Goal: Task Accomplishment & Management: Manage account settings

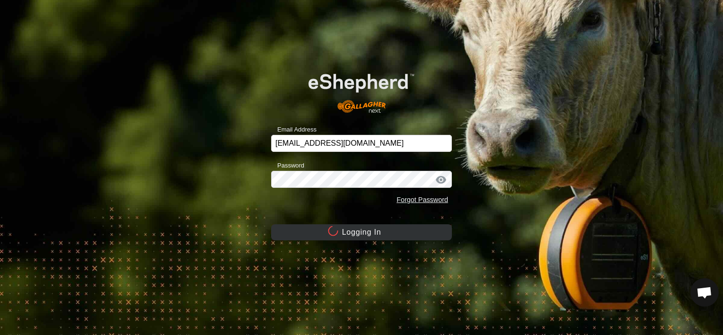
scroll to position [284, 0]
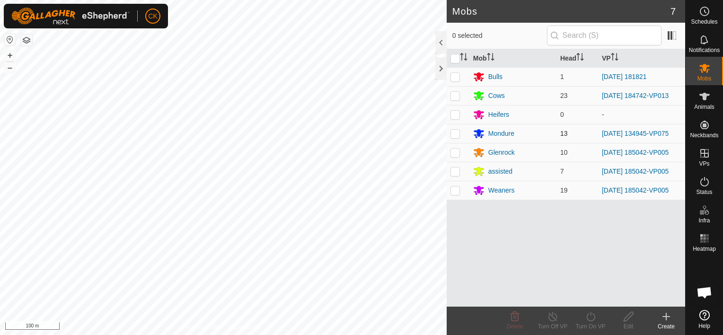
click at [454, 132] on p-checkbox at bounding box center [454, 134] width 9 height 8
checkbox input "true"
click at [590, 315] on icon at bounding box center [591, 316] width 12 height 11
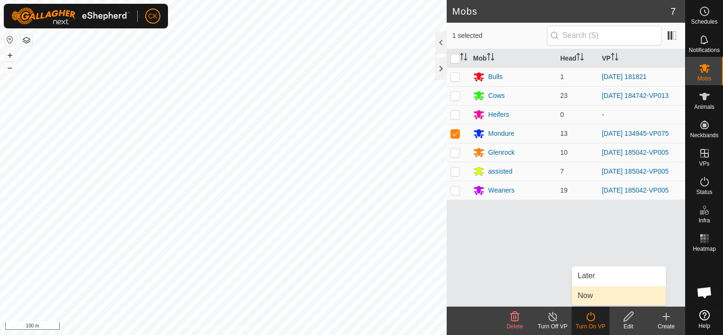
click at [582, 293] on link "Now" at bounding box center [619, 295] width 94 height 19
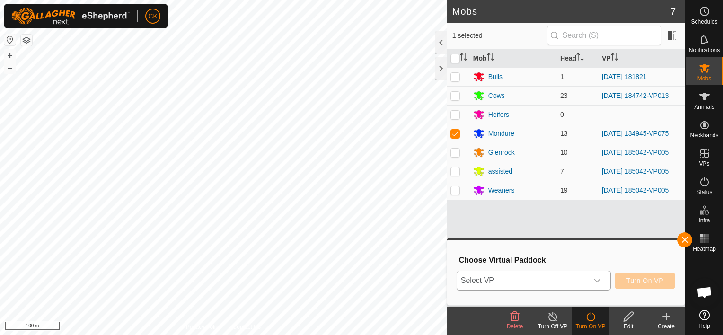
click at [600, 278] on icon "dropdown trigger" at bounding box center [597, 281] width 8 height 8
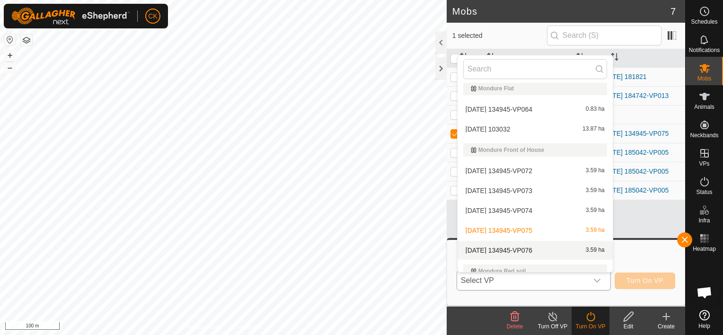
scroll to position [237, 0]
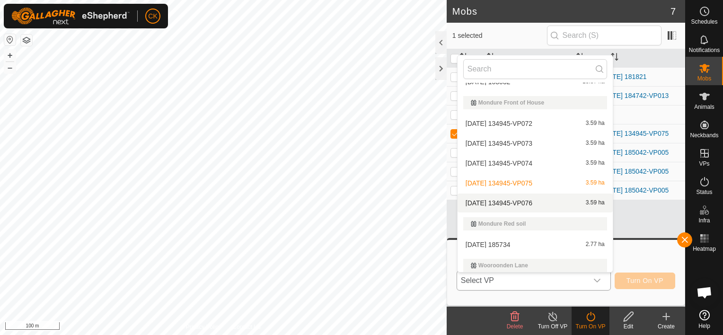
click at [535, 200] on li "[DATE] 134945-VP076 3.59 ha" at bounding box center [535, 203] width 155 height 19
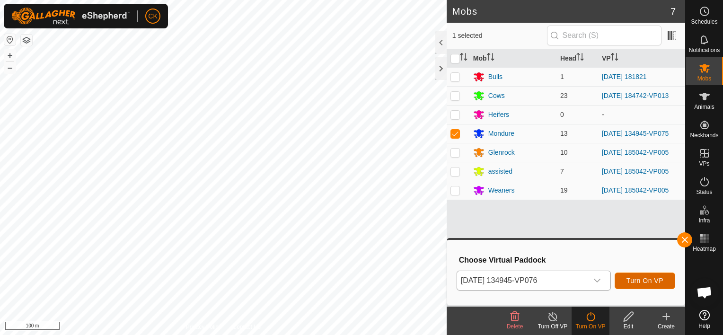
click at [638, 278] on span "Turn On VP" at bounding box center [644, 281] width 37 height 8
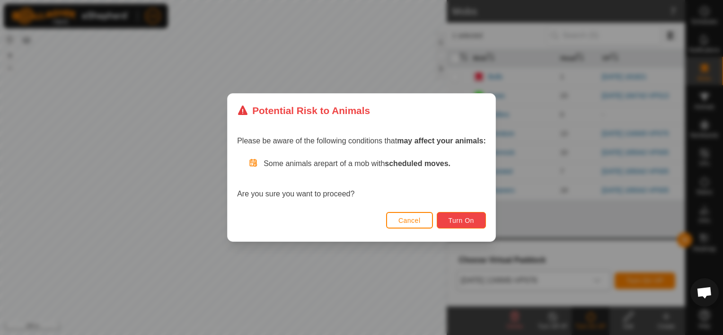
click at [463, 220] on span "Turn On" at bounding box center [462, 221] width 26 height 8
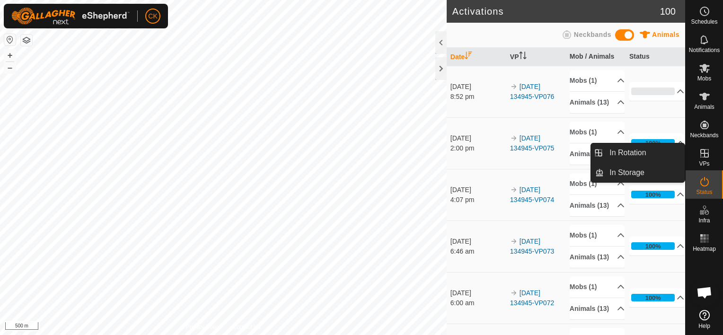
click at [704, 155] on icon at bounding box center [704, 153] width 9 height 9
click at [657, 153] on link "In Rotation" at bounding box center [644, 152] width 81 height 19
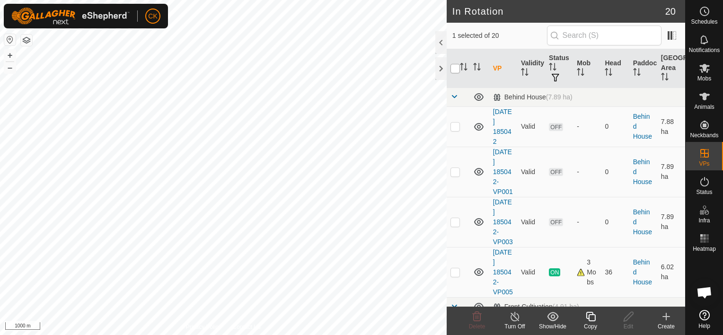
click at [455, 68] on input "checkbox" at bounding box center [454, 68] width 9 height 9
checkbox input "true"
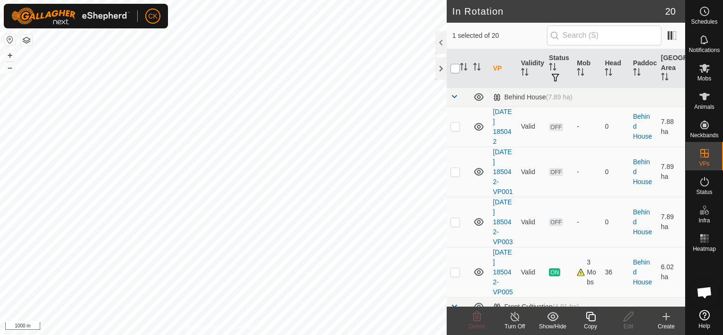
checkbox input "true"
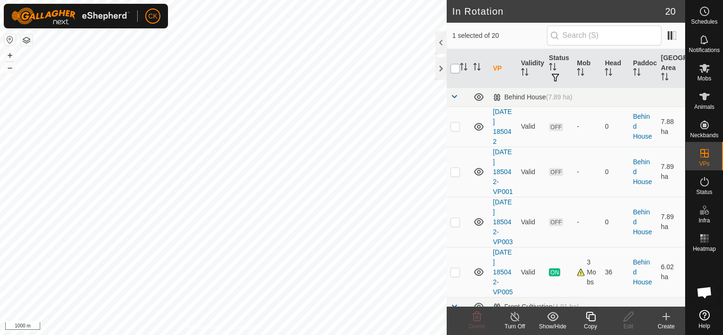
checkbox input "true"
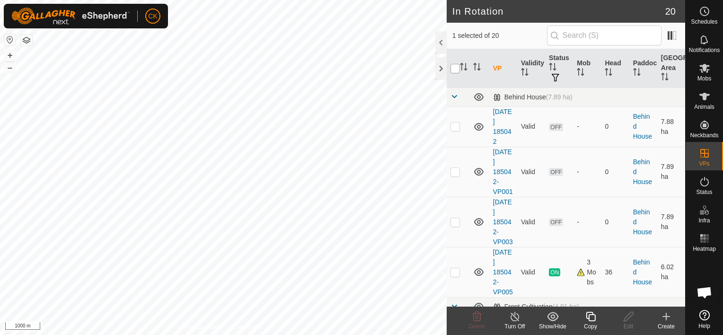
checkbox input "true"
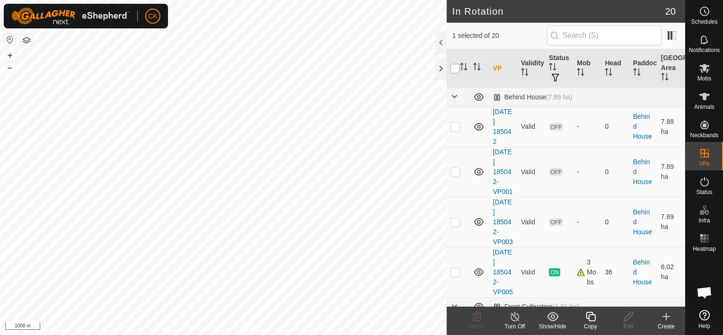
checkbox input "true"
click at [454, 68] on input "checkbox" at bounding box center [454, 68] width 9 height 9
checkbox input "false"
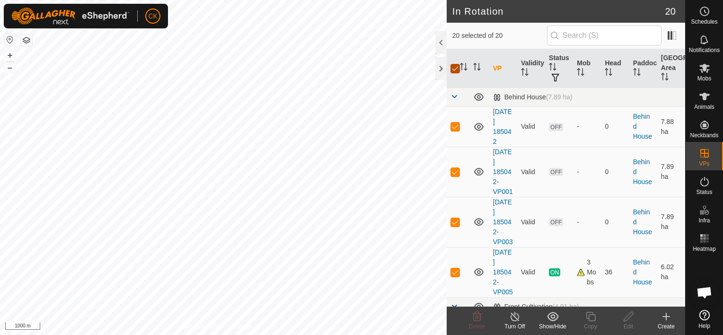
checkbox input "false"
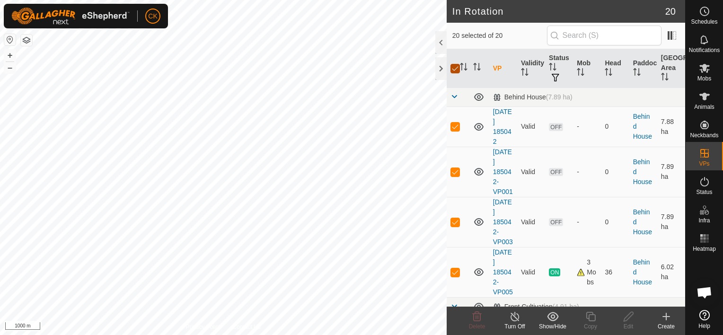
checkbox input "false"
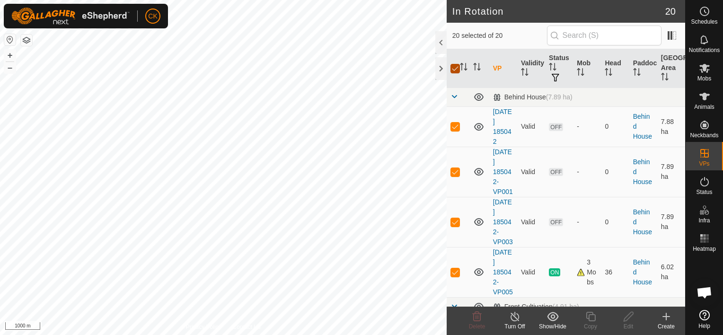
checkbox input "false"
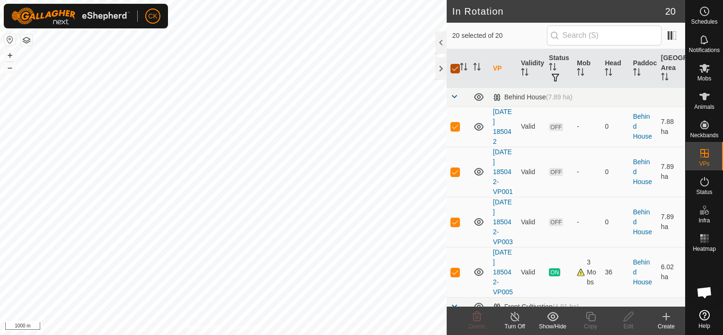
checkbox input "false"
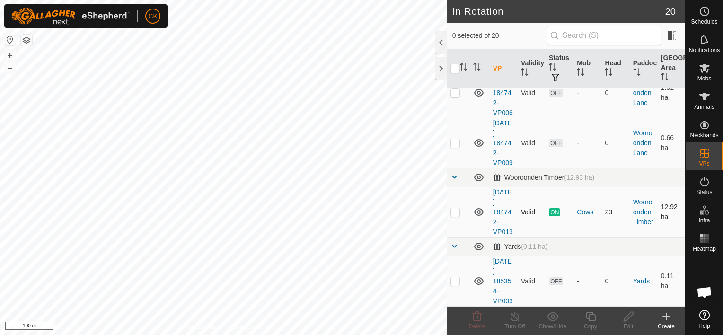
scroll to position [1012, 0]
click at [453, 208] on p-checkbox at bounding box center [454, 212] width 9 height 8
checkbox input "true"
click at [590, 316] on icon at bounding box center [591, 316] width 12 height 11
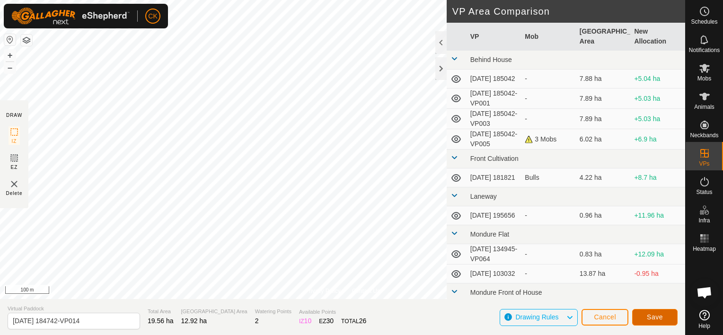
click at [652, 316] on span "Save" at bounding box center [655, 317] width 16 height 8
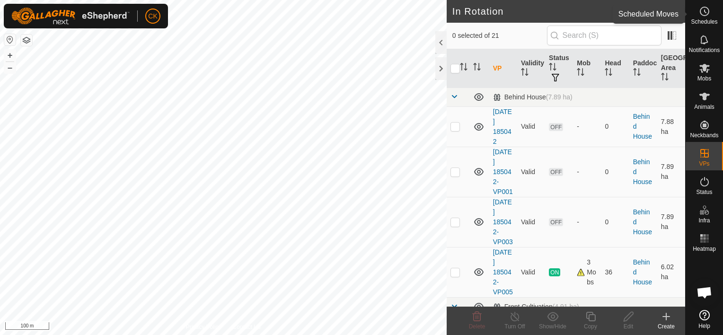
click at [703, 8] on circle at bounding box center [704, 11] width 9 height 9
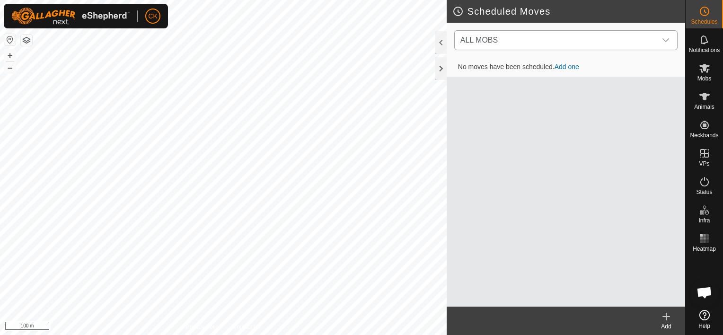
click at [668, 39] on icon "dropdown trigger" at bounding box center [665, 40] width 7 height 4
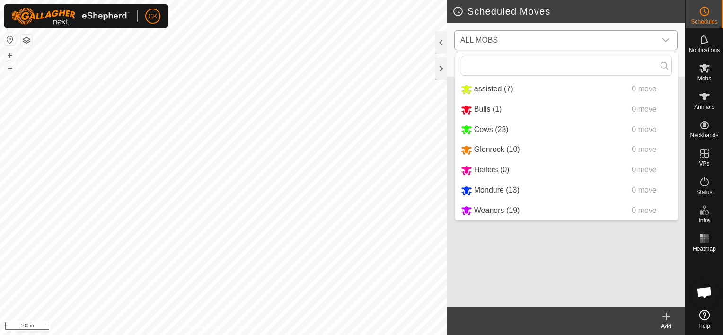
click at [667, 40] on icon "dropdown trigger" at bounding box center [665, 40] width 7 height 4
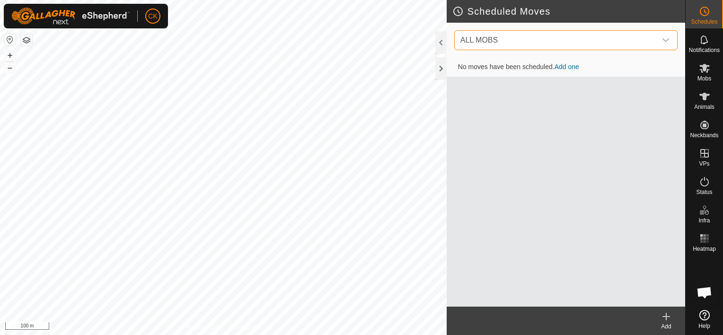
click at [668, 316] on icon at bounding box center [666, 316] width 11 height 11
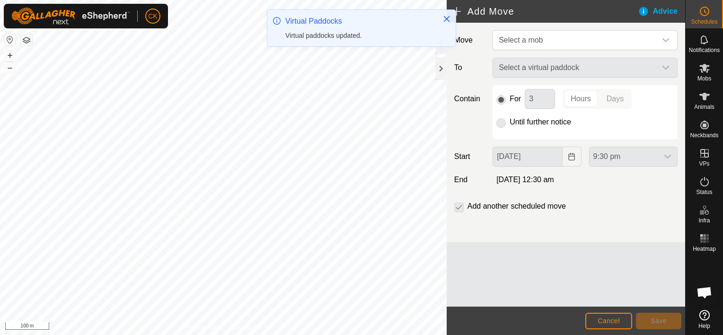
click at [662, 38] on icon "dropdown trigger" at bounding box center [666, 40] width 8 height 8
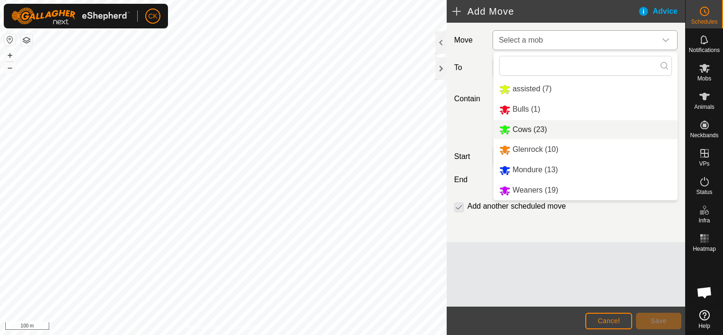
click at [544, 128] on li "Cows (23)" at bounding box center [585, 129] width 184 height 19
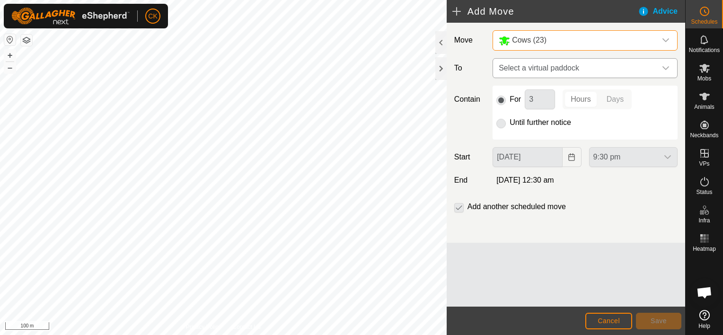
click at [665, 64] on icon "dropdown trigger" at bounding box center [666, 68] width 8 height 8
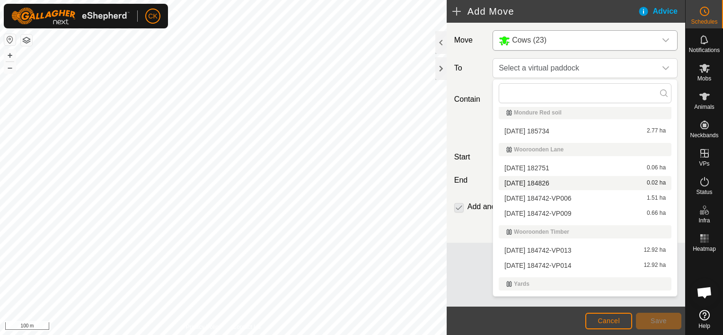
scroll to position [324, 0]
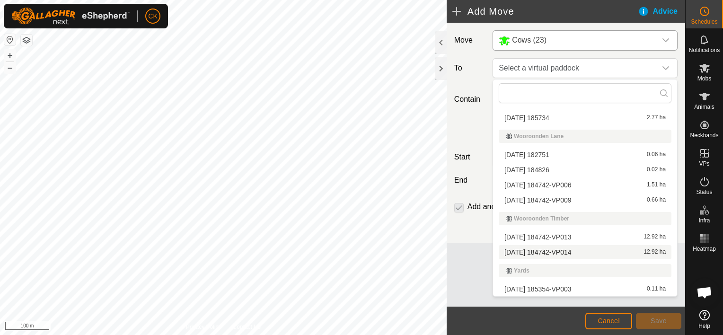
click at [572, 249] on li "[DATE] 184742-VP014 12.92 ha" at bounding box center [585, 252] width 173 height 14
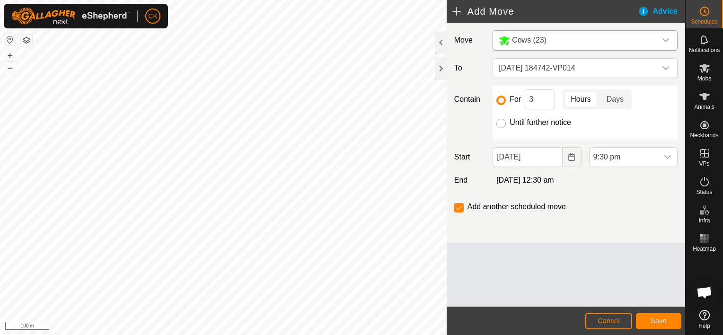
click at [500, 123] on input "Until further notice" at bounding box center [500, 123] width 9 height 9
radio input "true"
checkbox input "false"
click at [541, 161] on input "[DATE]" at bounding box center [528, 157] width 70 height 20
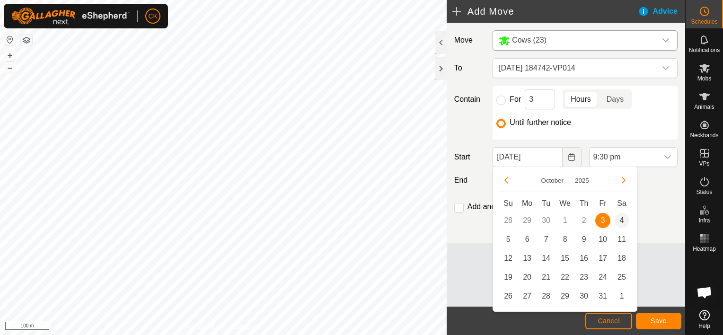
click at [621, 220] on span "4" at bounding box center [621, 220] width 15 height 15
type input "[DATE]"
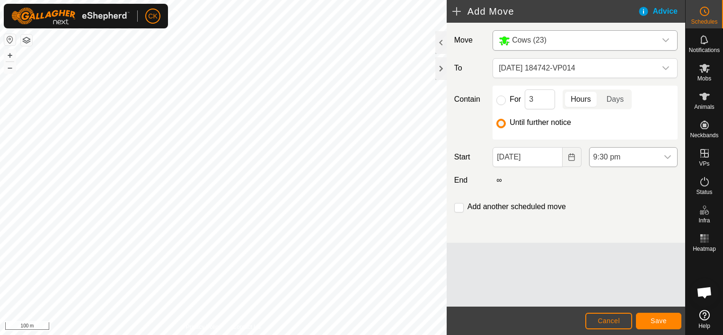
click at [669, 156] on icon "dropdown trigger" at bounding box center [667, 157] width 7 height 4
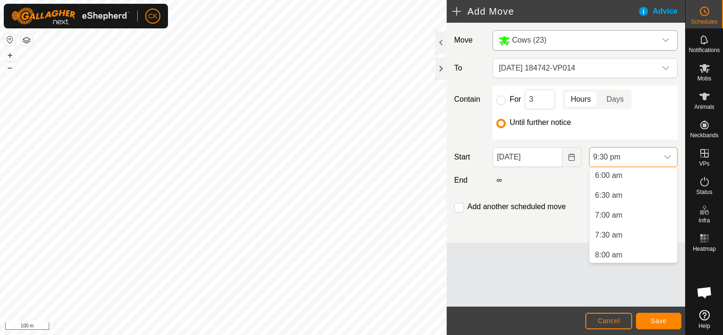
scroll to position [205, 0]
click at [604, 190] on li "5:30 am" at bounding box center [634, 190] width 88 height 19
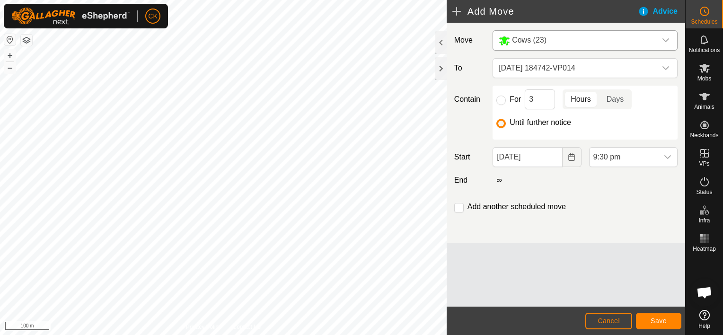
scroll to position [779, 0]
click at [658, 319] on span "Save" at bounding box center [659, 321] width 16 height 8
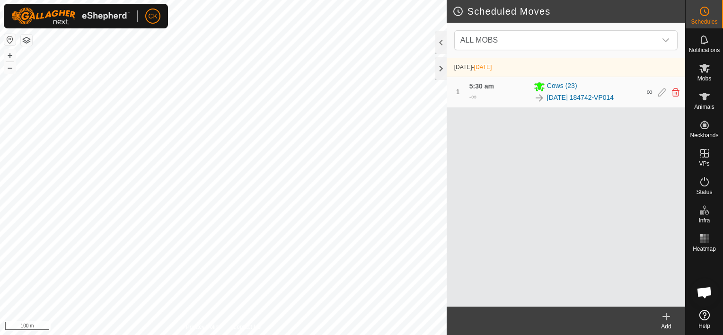
click at [441, 66] on div at bounding box center [440, 68] width 11 height 23
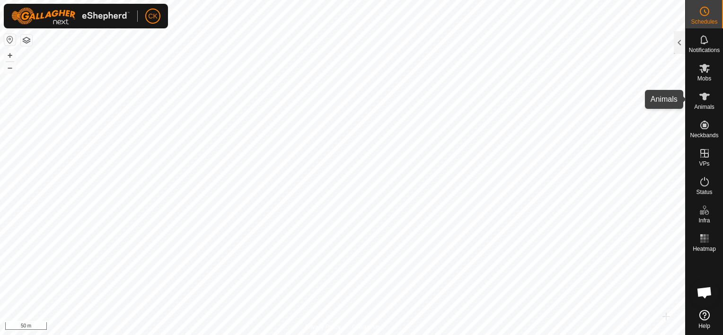
click at [703, 95] on icon at bounding box center [704, 97] width 10 height 8
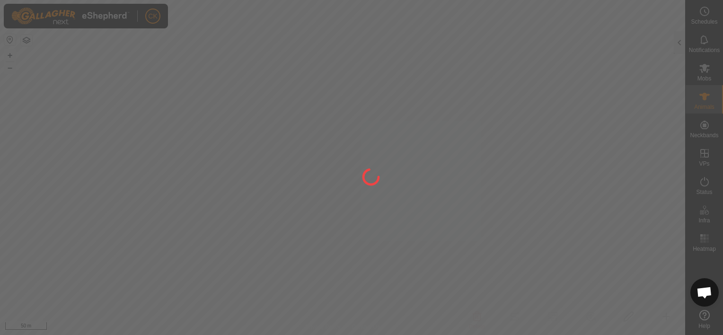
click at [679, 46] on div at bounding box center [361, 167] width 723 height 335
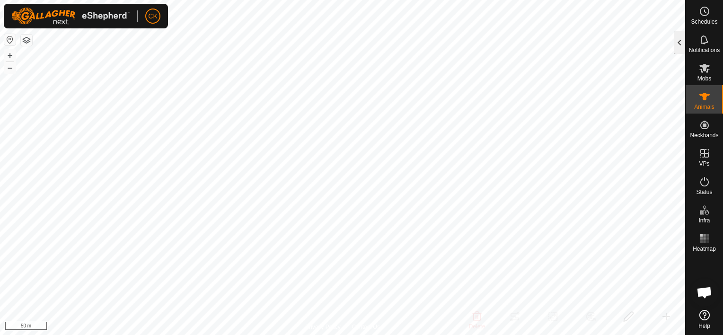
click at [678, 46] on div at bounding box center [679, 42] width 11 height 23
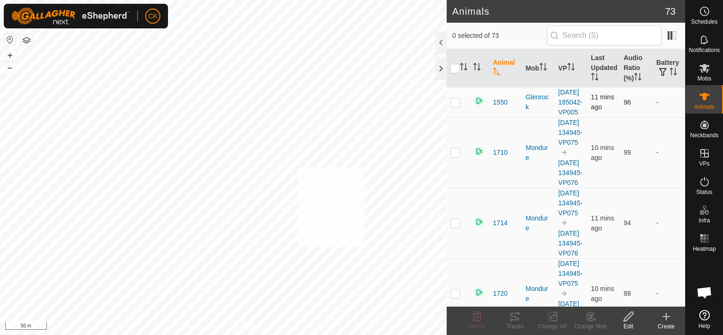
checkbox input "true"
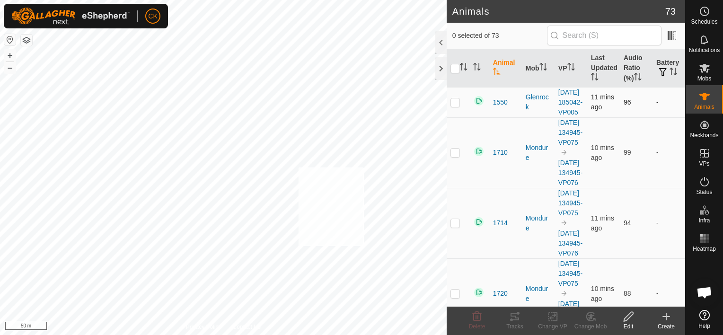
checkbox input "true"
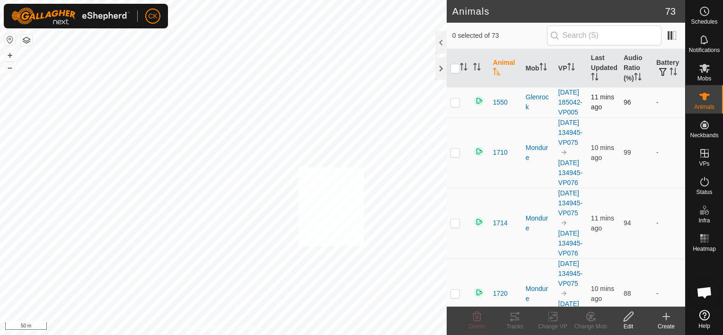
checkbox input "true"
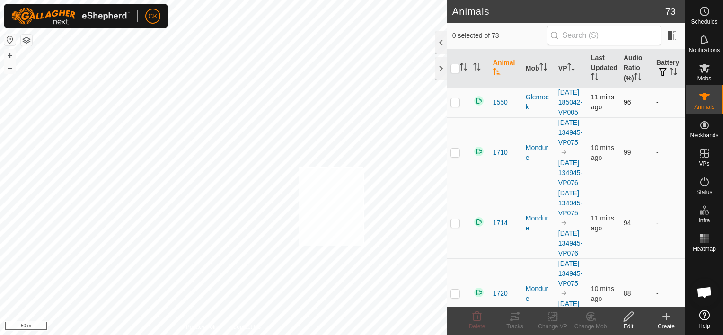
checkbox input "true"
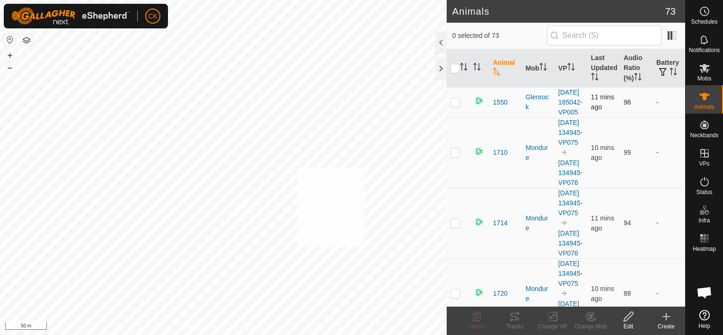
checkbox input "true"
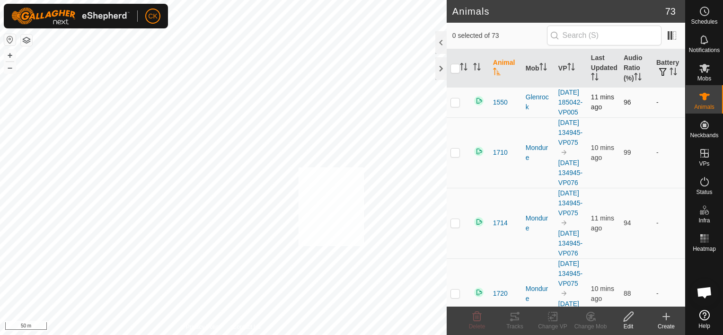
checkbox input "true"
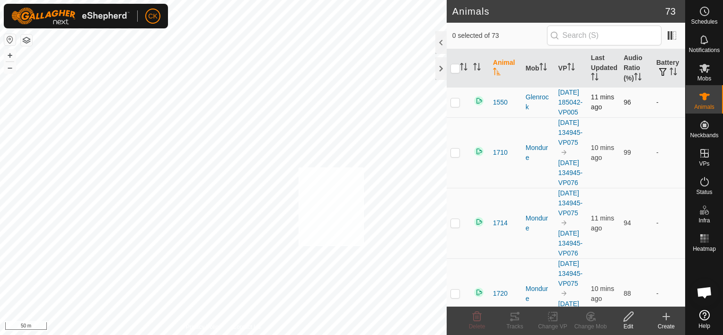
checkbox input "true"
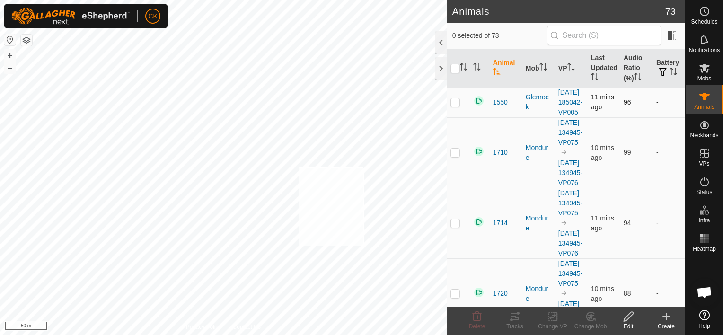
checkbox input "true"
click at [455, 69] on input "checkbox" at bounding box center [454, 68] width 9 height 9
checkbox input "true"
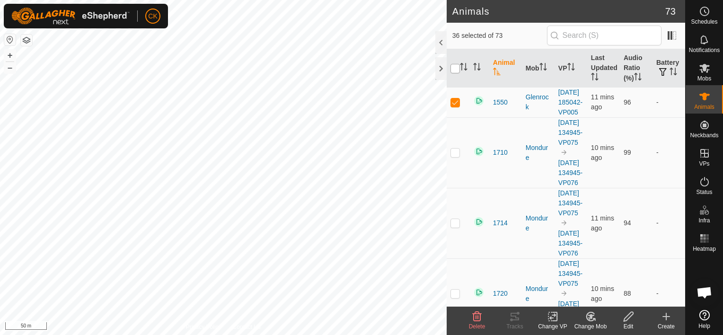
checkbox input "true"
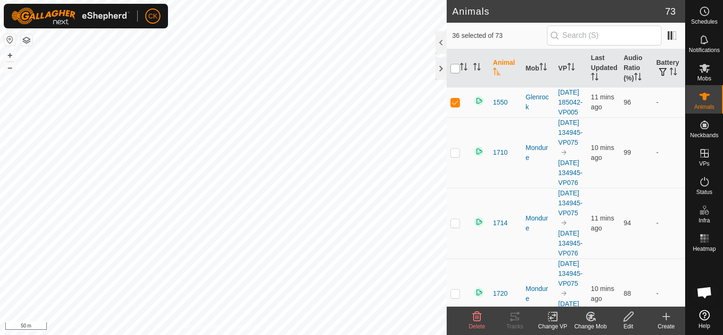
checkbox input "true"
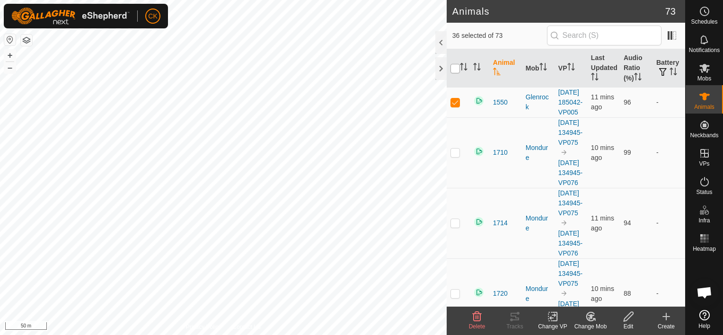
checkbox input "true"
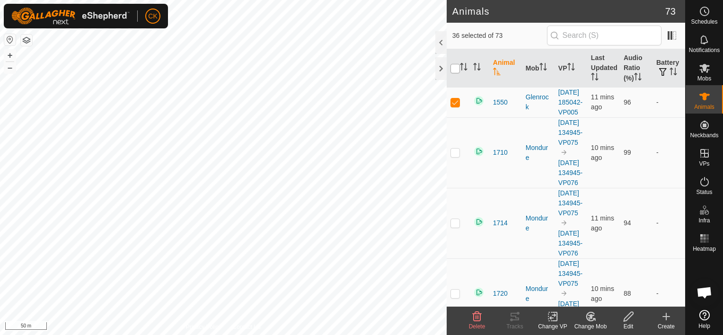
checkbox input "true"
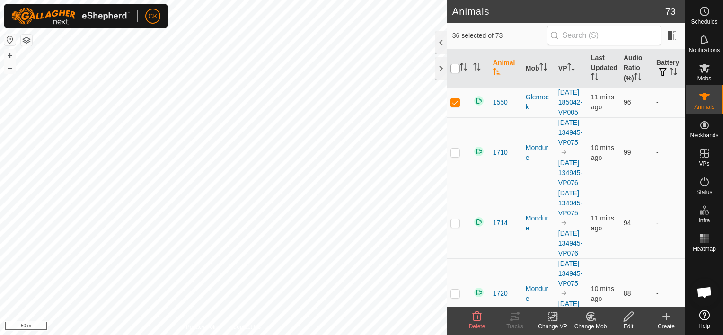
checkbox input "true"
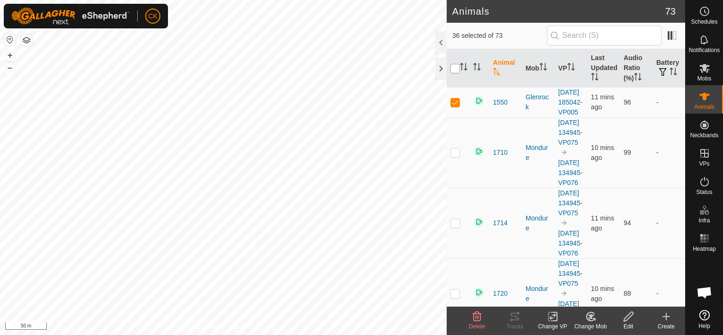
checkbox input "true"
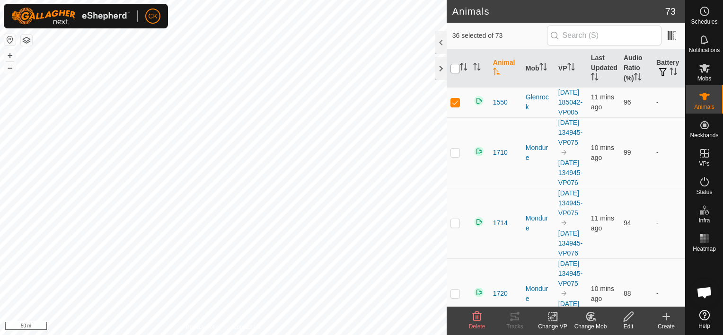
checkbox input "true"
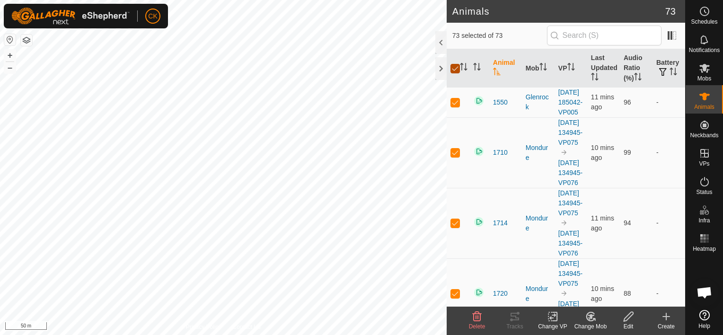
click at [455, 69] on input "checkbox" at bounding box center [454, 68] width 9 height 9
checkbox input "false"
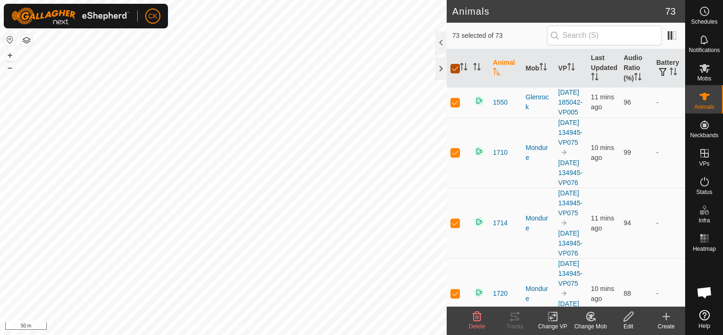
checkbox input "false"
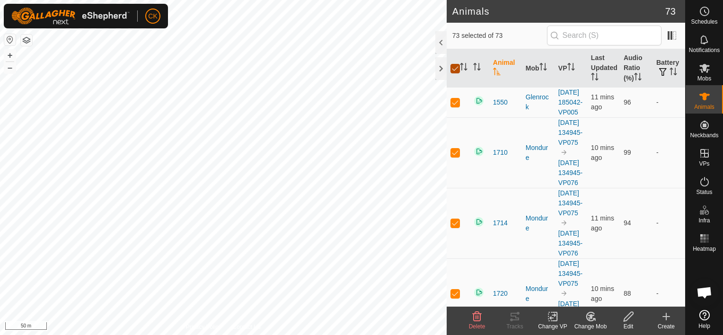
checkbox input "false"
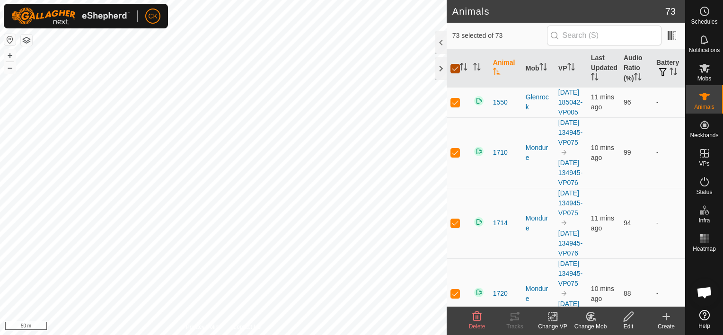
checkbox input "false"
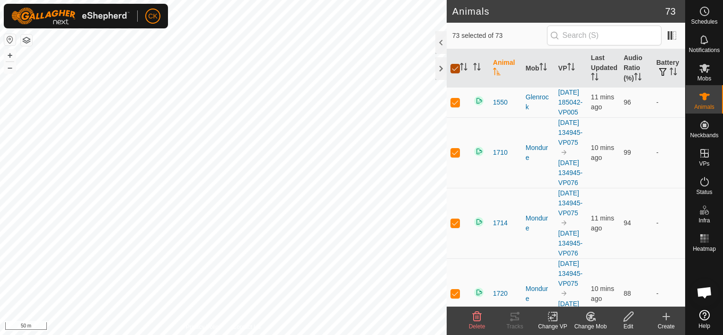
checkbox input "false"
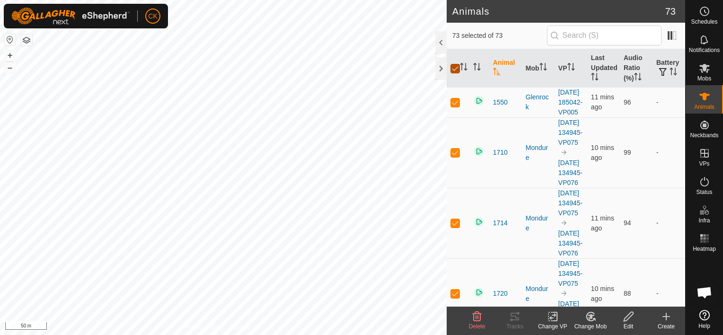
checkbox input "false"
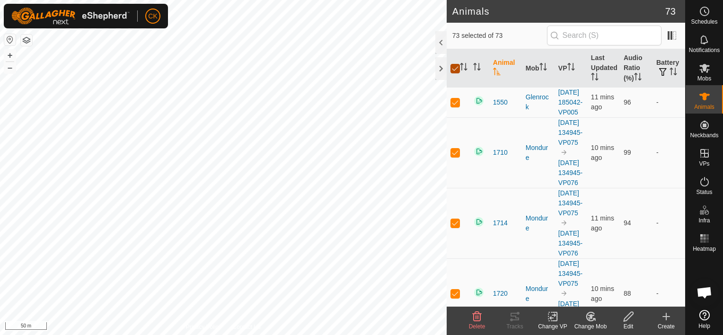
checkbox input "false"
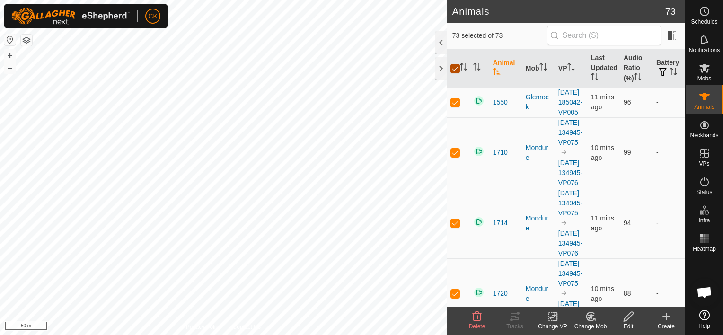
checkbox input "false"
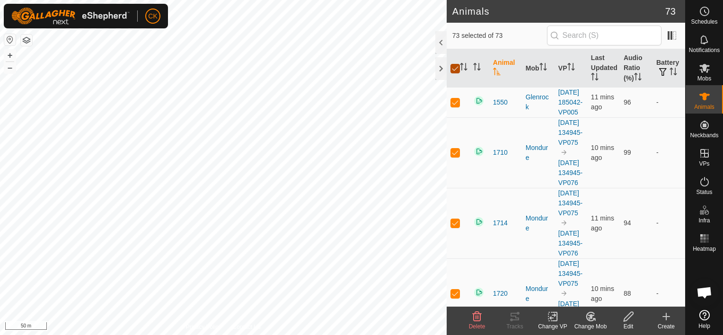
checkbox input "false"
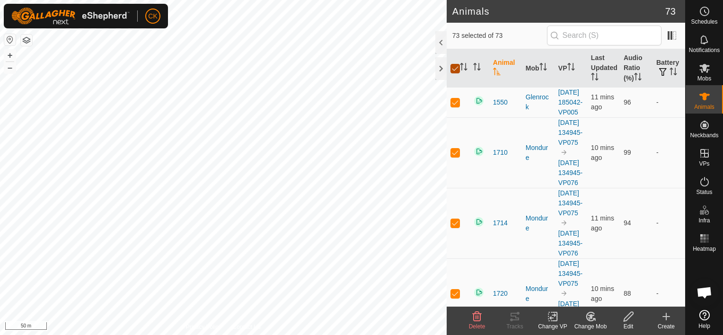
checkbox input "false"
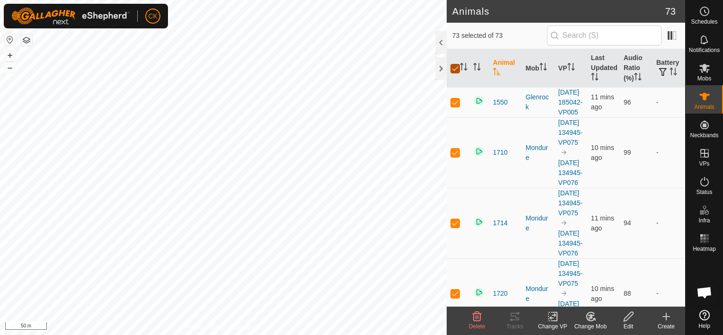
checkbox input "false"
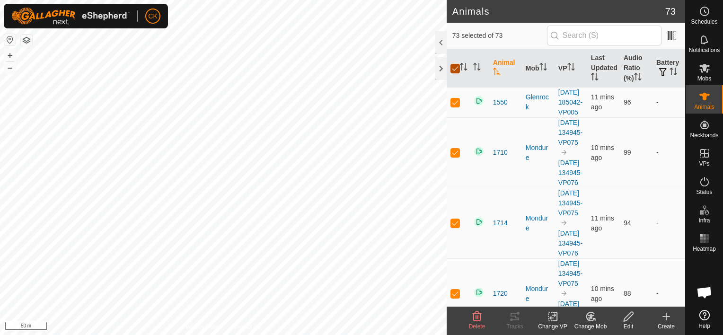
checkbox input "false"
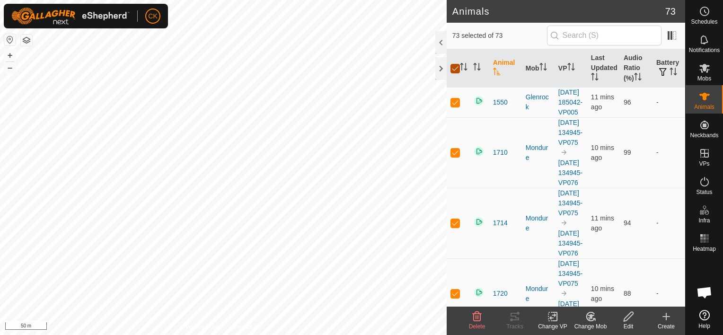
checkbox input "false"
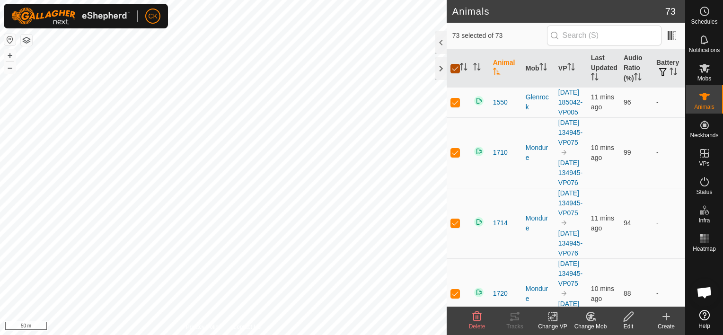
checkbox input "false"
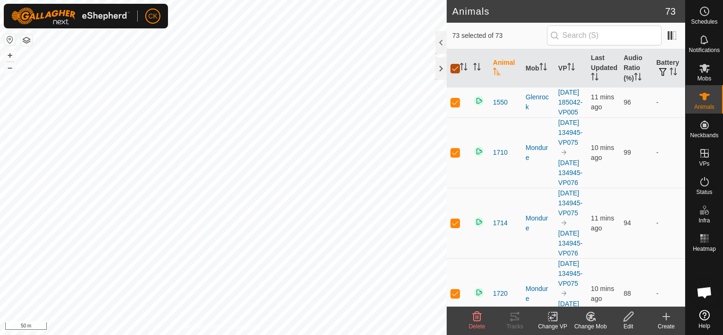
checkbox input "false"
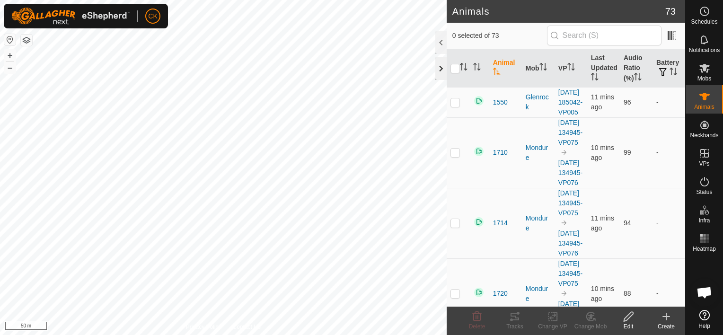
click at [443, 66] on div at bounding box center [440, 68] width 11 height 23
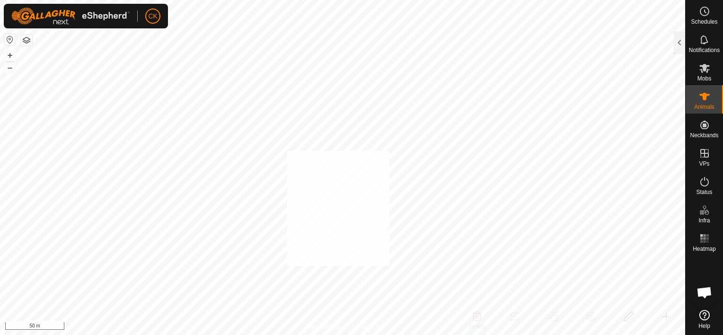
checkbox input "true"
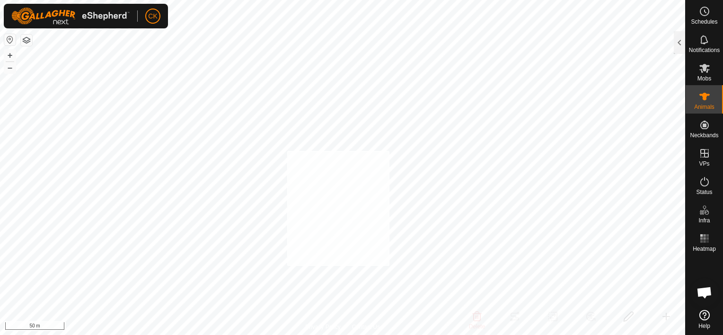
checkbox input "true"
click at [679, 37] on div at bounding box center [679, 42] width 11 height 23
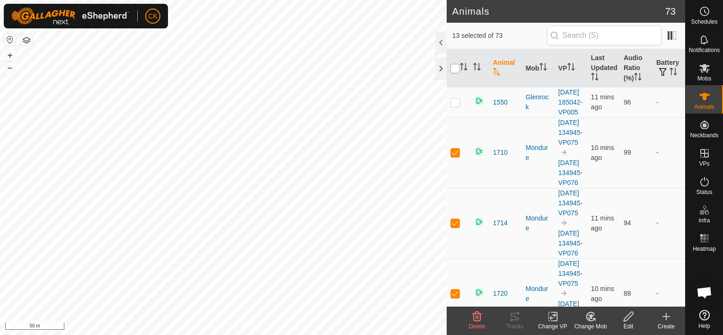
click at [453, 65] on input "checkbox" at bounding box center [454, 68] width 9 height 9
click at [454, 68] on input "checkbox" at bounding box center [454, 68] width 9 height 9
click at [456, 69] on input "checkbox" at bounding box center [454, 68] width 9 height 9
click at [440, 72] on div at bounding box center [440, 68] width 11 height 23
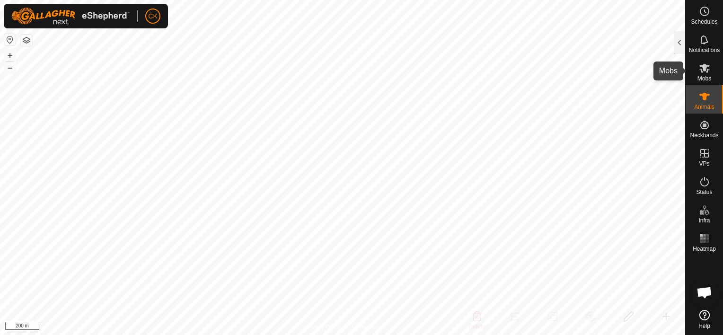
click at [701, 68] on icon at bounding box center [704, 67] width 11 height 11
click at [679, 44] on div at bounding box center [679, 42] width 11 height 23
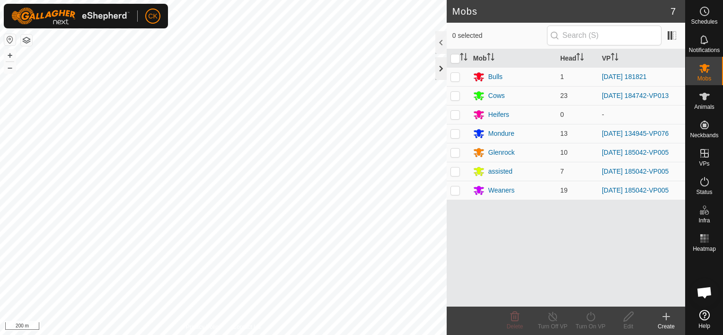
click at [442, 73] on div at bounding box center [440, 68] width 11 height 23
